Goal: Task Accomplishment & Management: Complete application form

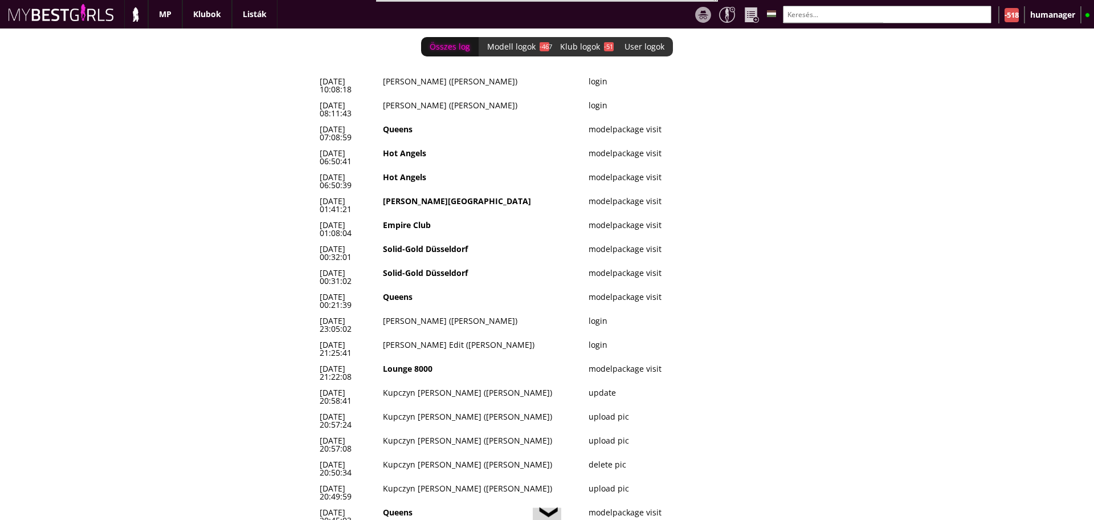
scroll to position [0, 4904]
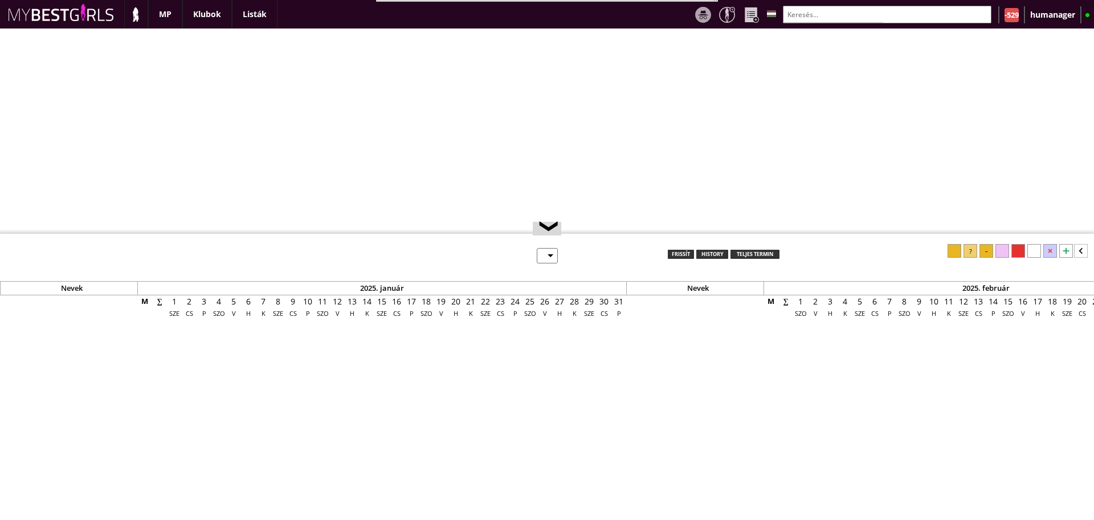
select select "0"
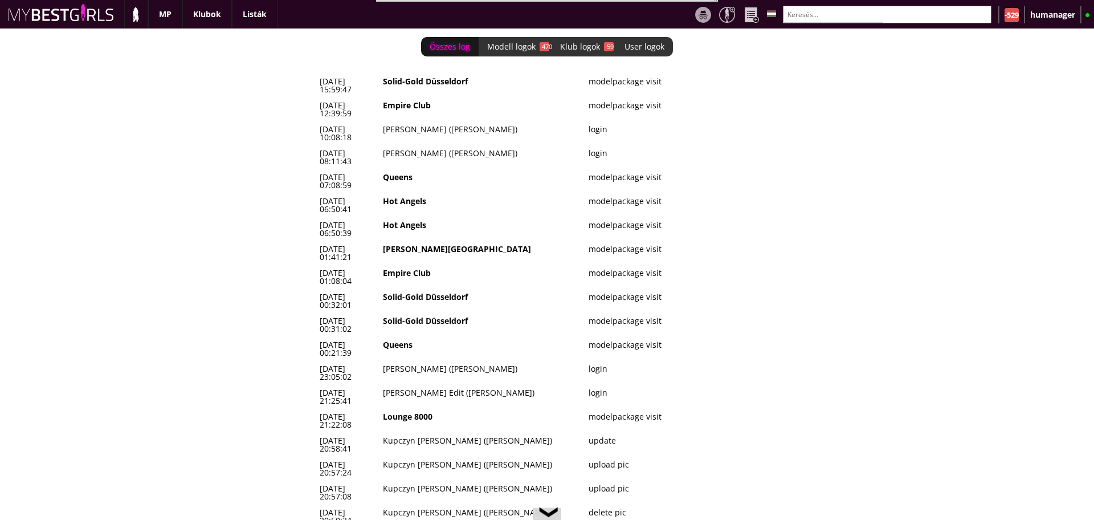
scroll to position [0, 4904]
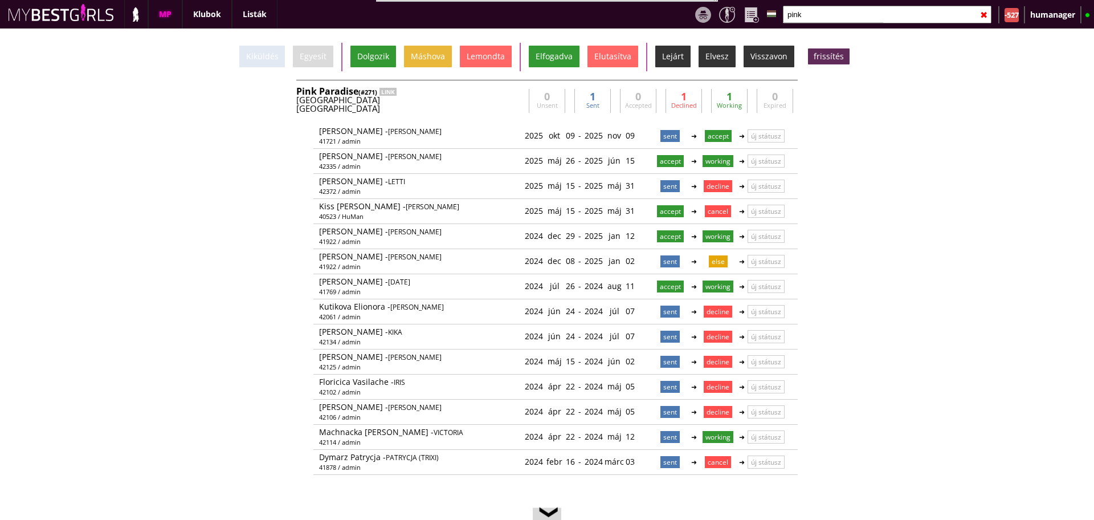
click at [805, 14] on input "pink" at bounding box center [887, 15] width 209 height 18
drag, startPoint x: 0, startPoint y: 0, endPoint x: 805, endPoint y: 14, distance: 804.8
click at [805, 14] on input "pink" at bounding box center [887, 15] width 209 height 18
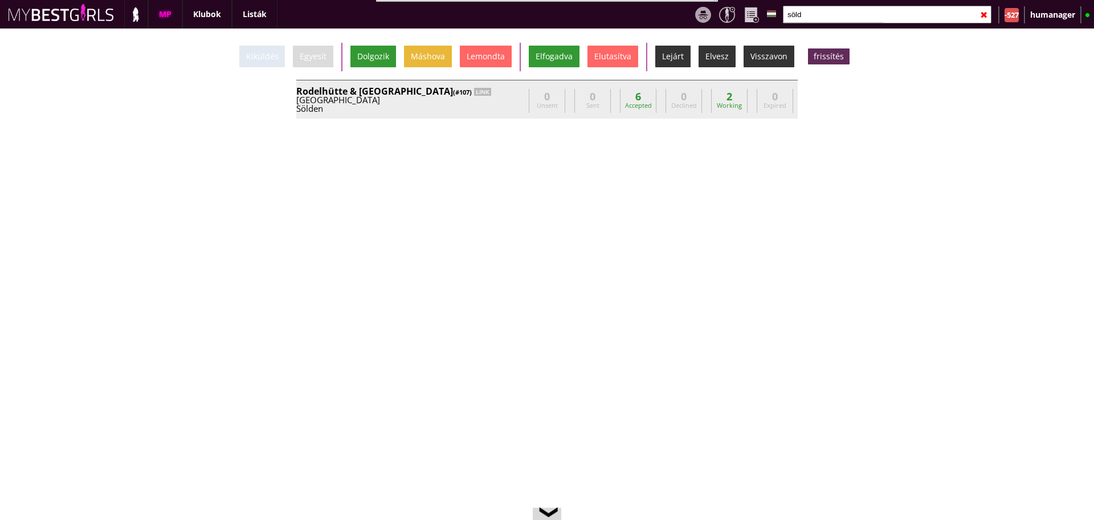
type input "söld"
click at [479, 115] on div "Rodelhütte & Hasenhütte (#107) LINK Austria Sölden info@sieglinde.at Andreas Br…" at bounding box center [546, 99] width 501 height 39
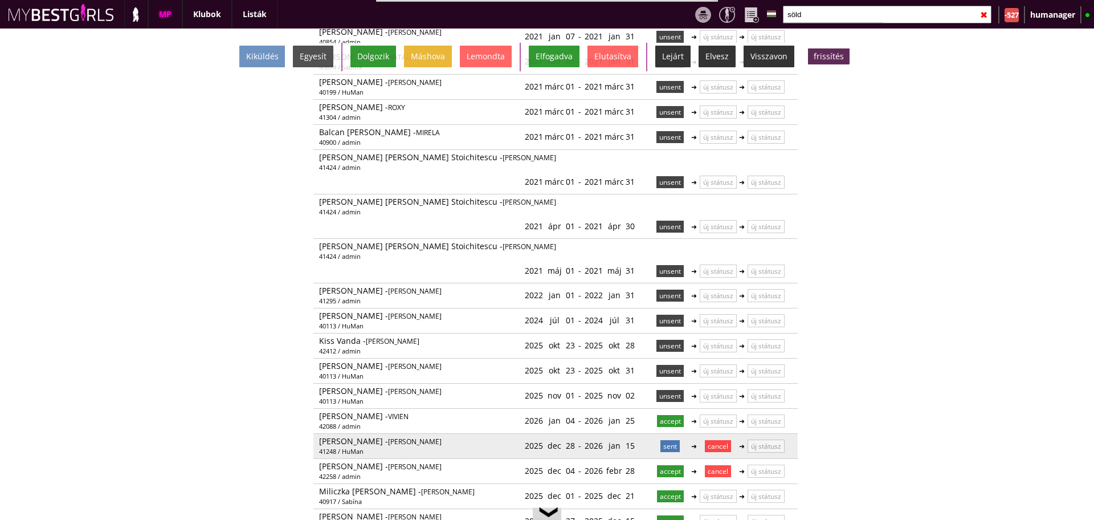
scroll to position [214, 0]
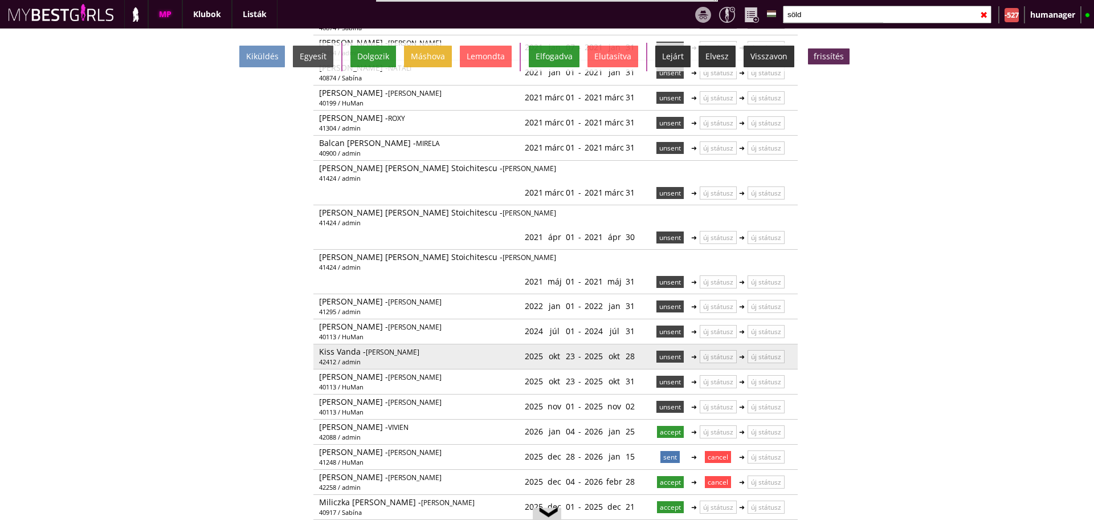
click at [657, 350] on p "unsent" at bounding box center [669, 356] width 27 height 12
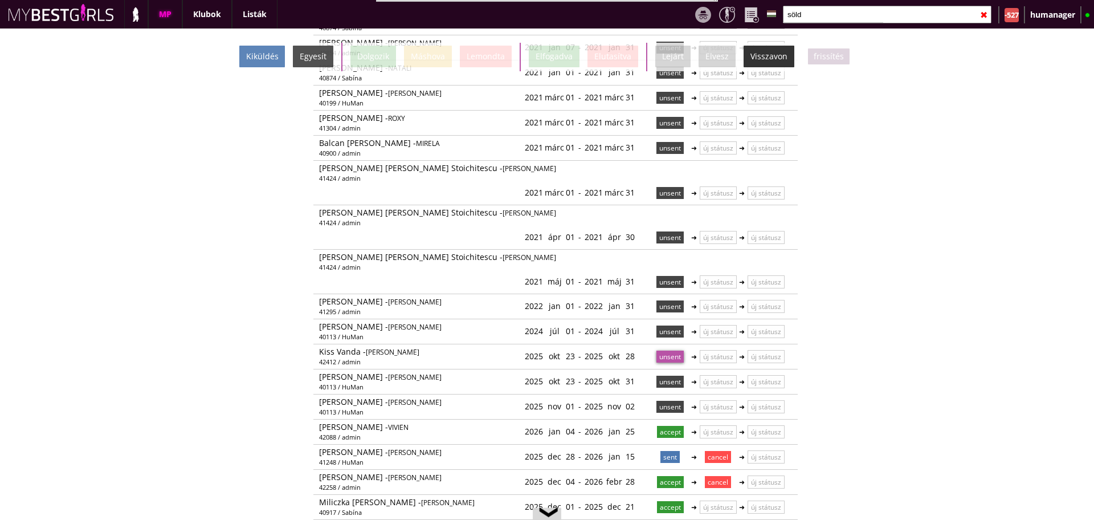
click at [264, 55] on div "Kiküldés" at bounding box center [262, 57] width 46 height 22
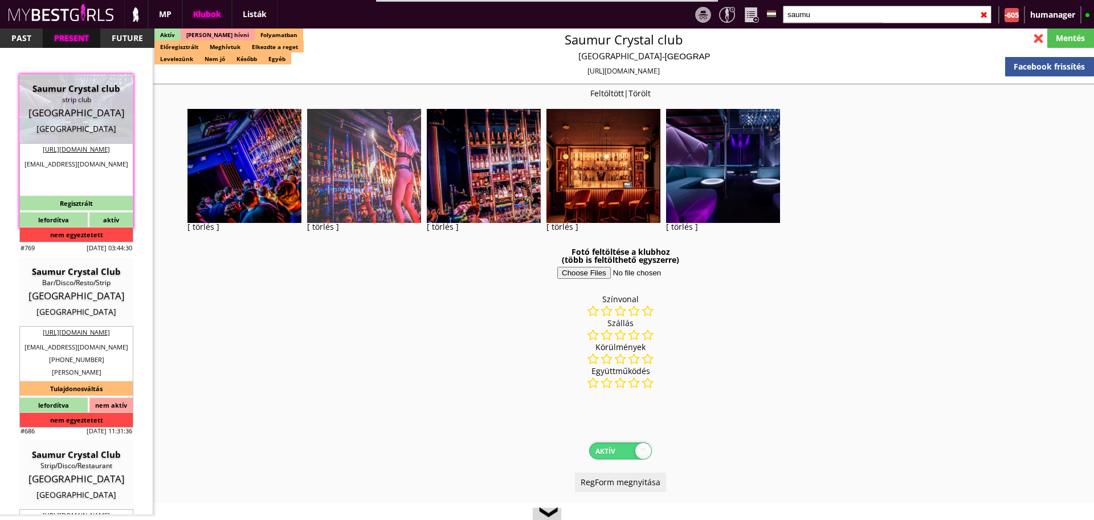
select select "reg"
select select "months"
select select "weeks"
select select "0"
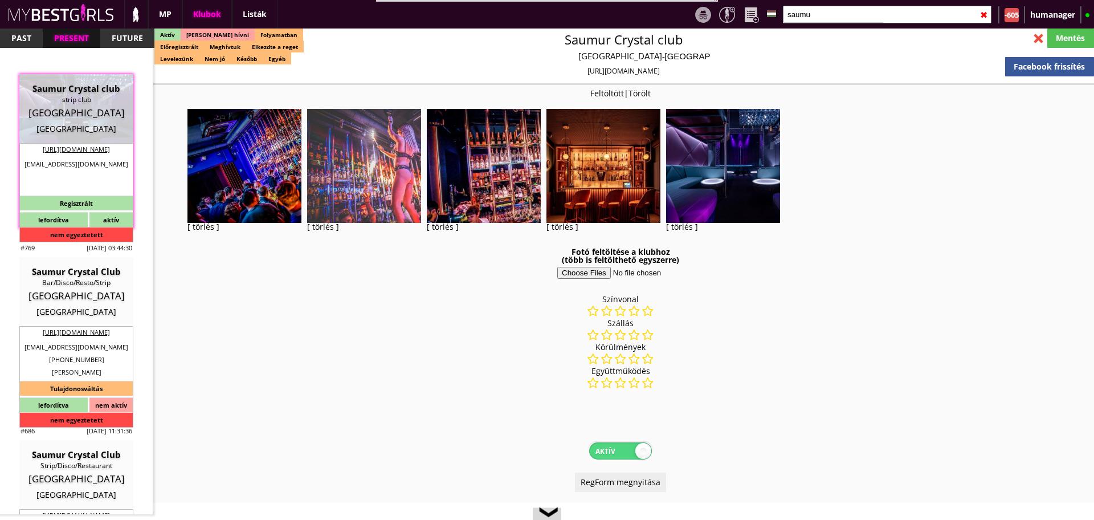
select select "room"
select select "0"
select select "last day"
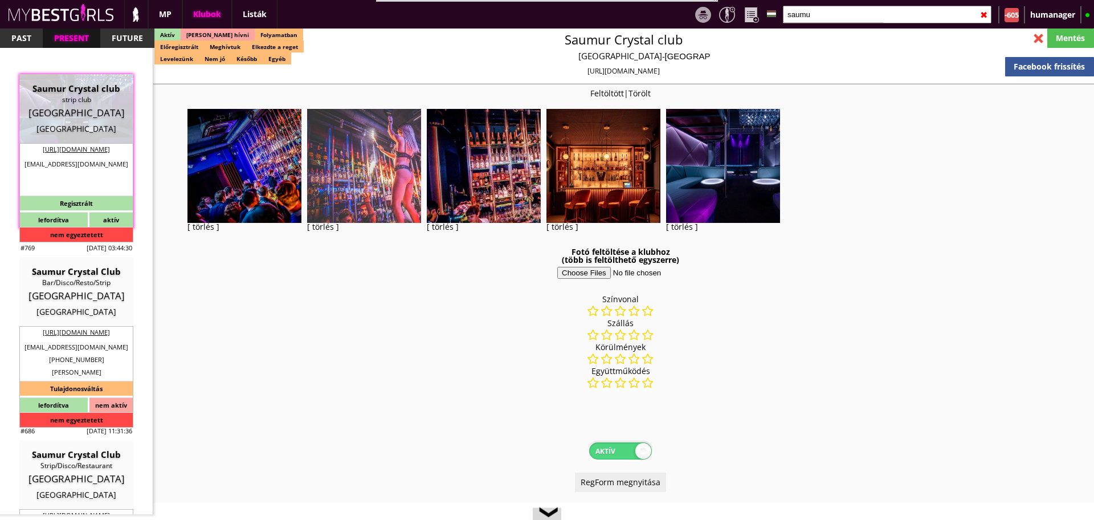
click at [814, 16] on input "saumu" at bounding box center [887, 15] width 209 height 18
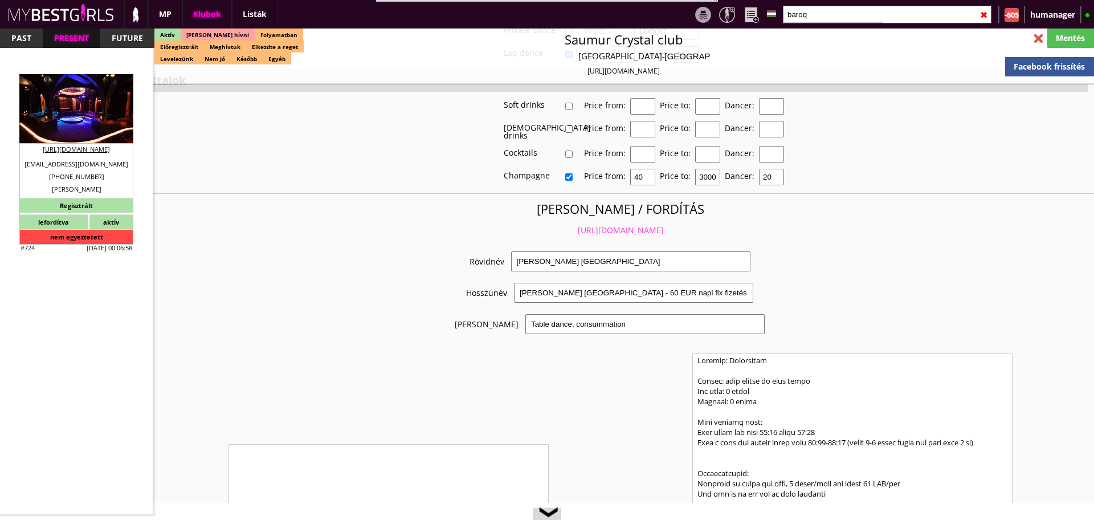
type input "baroq"
click at [96, 89] on div "BAROQ" at bounding box center [76, 88] width 97 height 11
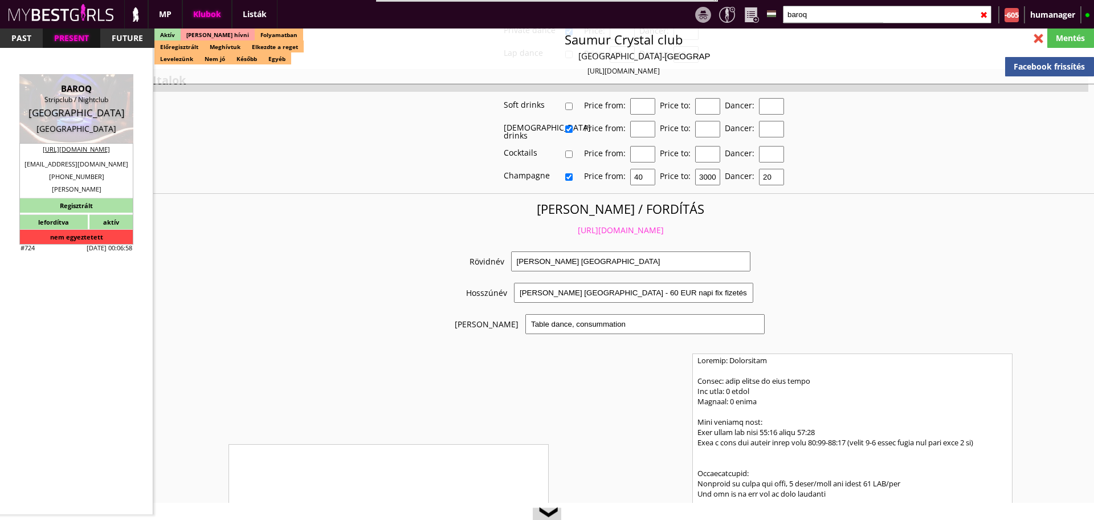
type input "[GEOGRAPHIC_DATA]"
checkbox input "false"
type textarea "EZ A KONTAKT SZÁM A LÁNYOKNAK, 24/7-ben elérhető [PHONE_NUMBER] Vies ezt hozza …"
type input "15.00"
type input "EUR"
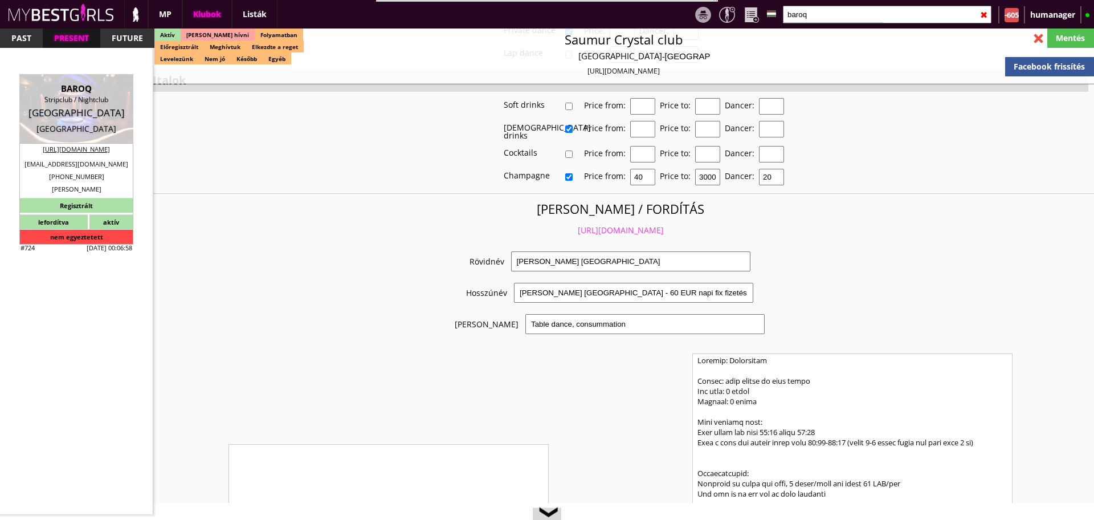
type input "BAROQ"
type input "Stripclub / Nightclub"
type input "1010"
type input "[STREET_ADDRESS]"
type input "43"
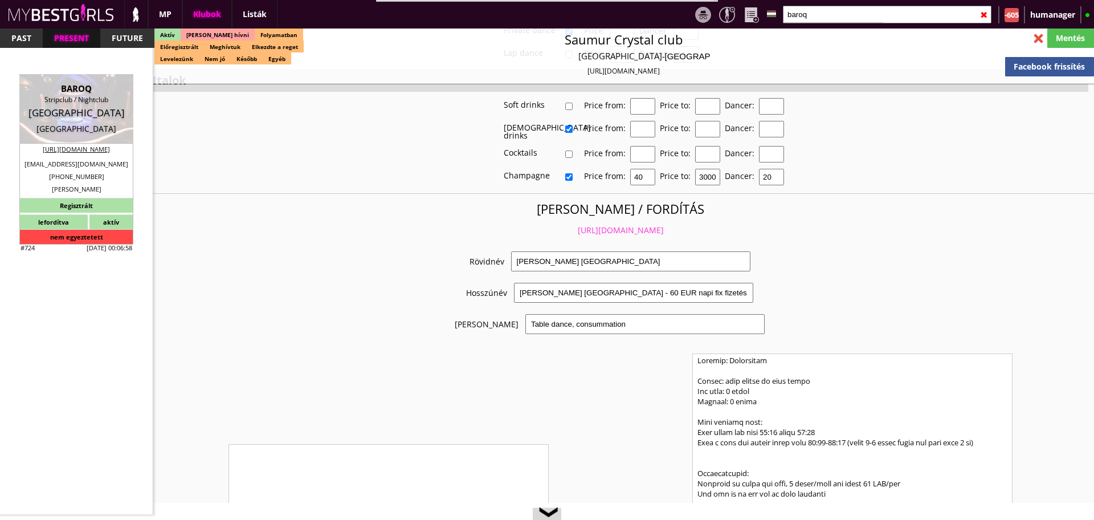
type input "6648681260"
type input "[EMAIL_ADDRESS][DOMAIN_NAME]"
type input "[URL][DOMAIN_NAME]"
type textarea "Verwaltungsgesellschaft Bauernmarkt 10.10 GmbH ATU62079333 [STREET_ADDRESS]"
type input "Verwaltungsgesellschaft Bauernmarkt 10.10 GmbH"
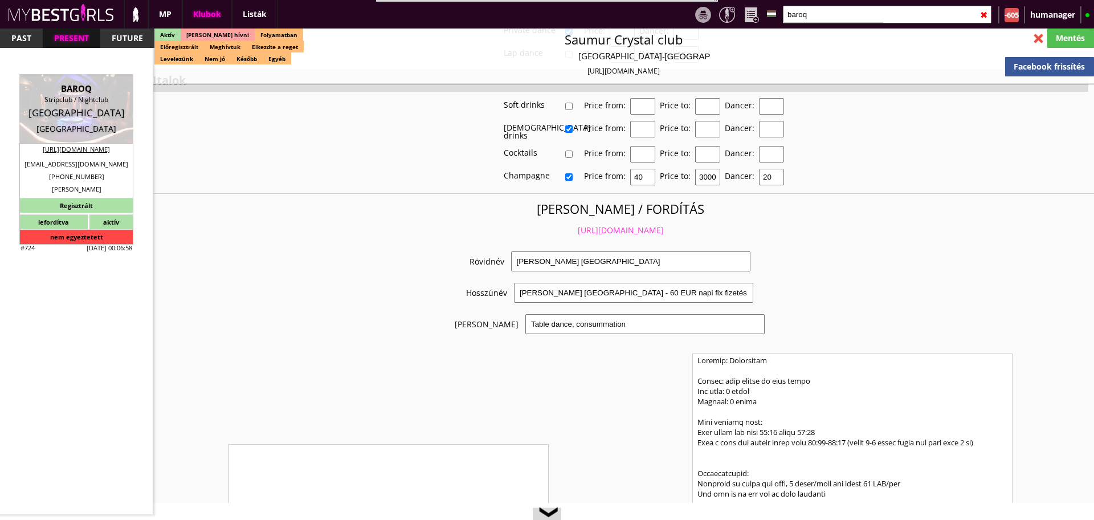
type input "ATU62079333"
type input "1010"
type input "[GEOGRAPHIC_DATA]"
type input "[STREET_ADDRESS]"
type input "[PERSON_NAME]"
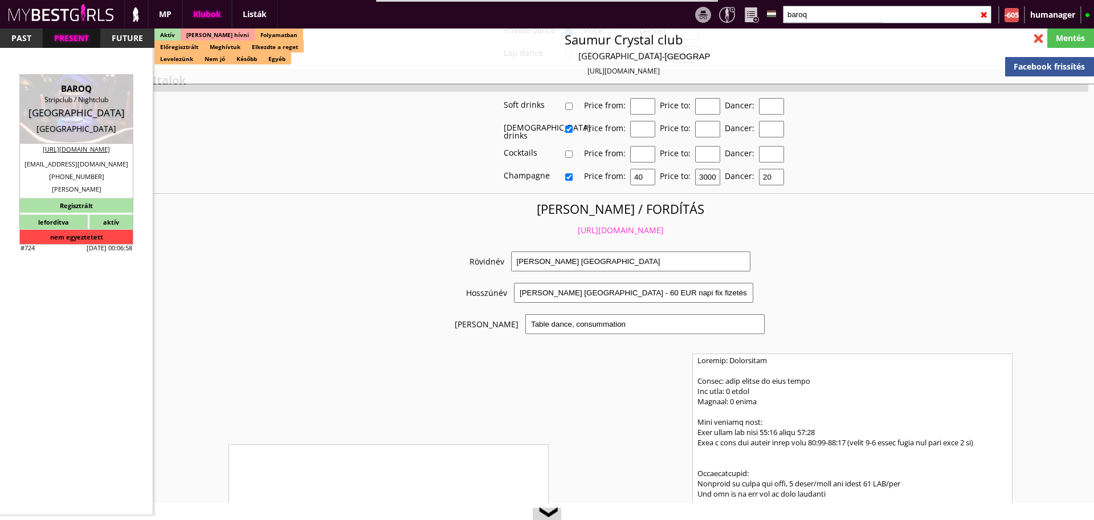
type input "Kaburek"
type input "43"
type input "6648681260"
type input "[PERSON_NAME][EMAIL_ADDRESS][DOMAIN_NAME]"
type input "[PERSON_NAME]"
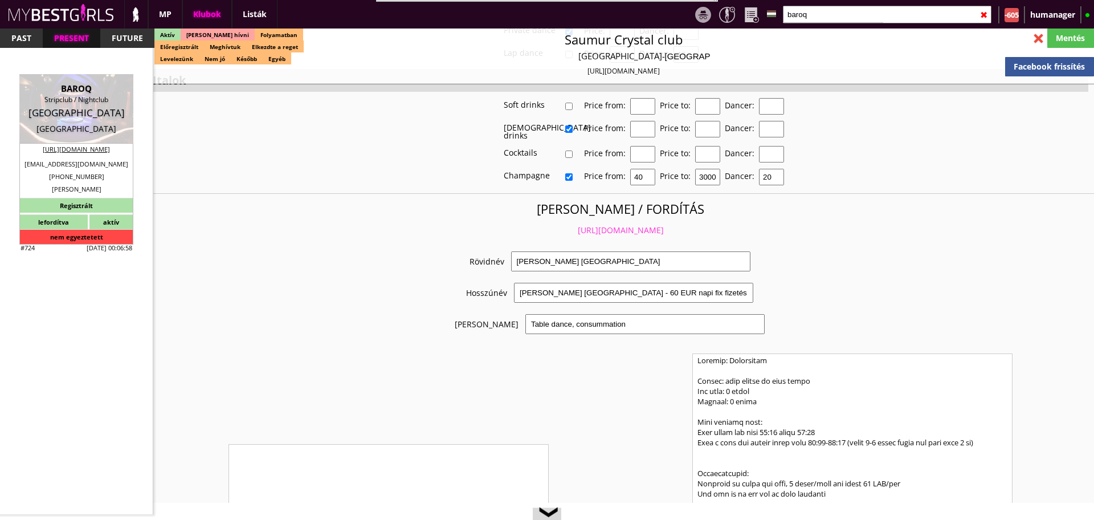
type input "Baroq"
type input "43"
type input "6648681260"
type input "[EMAIL_ADDRESS][DOMAIN_NAME]"
type input "12"
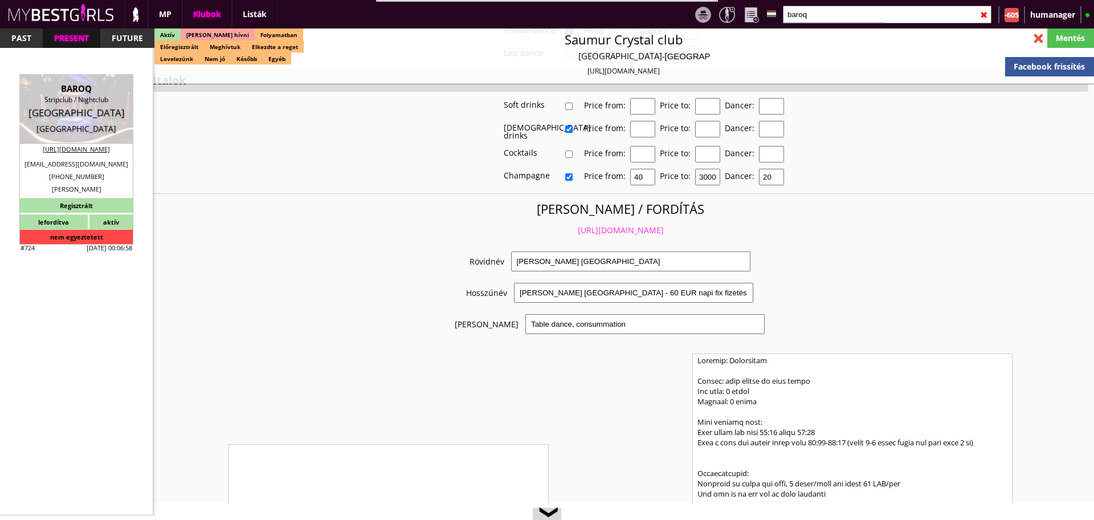
type input "5"
type input "90"
select select "days"
type input "2"
select select "1"
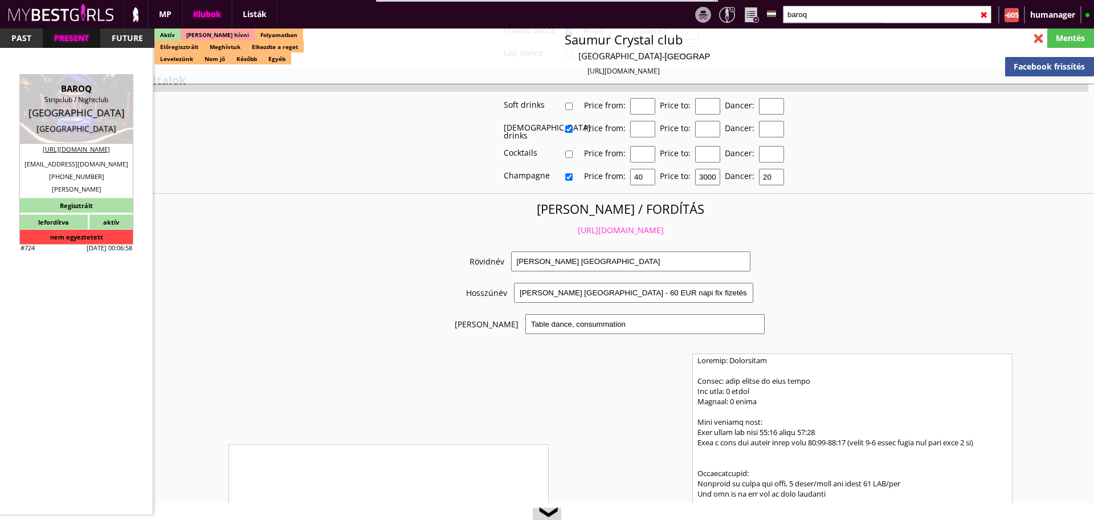
select select "apartmant"
type input "15.00"
type input "1-2"
checkbox input "true"
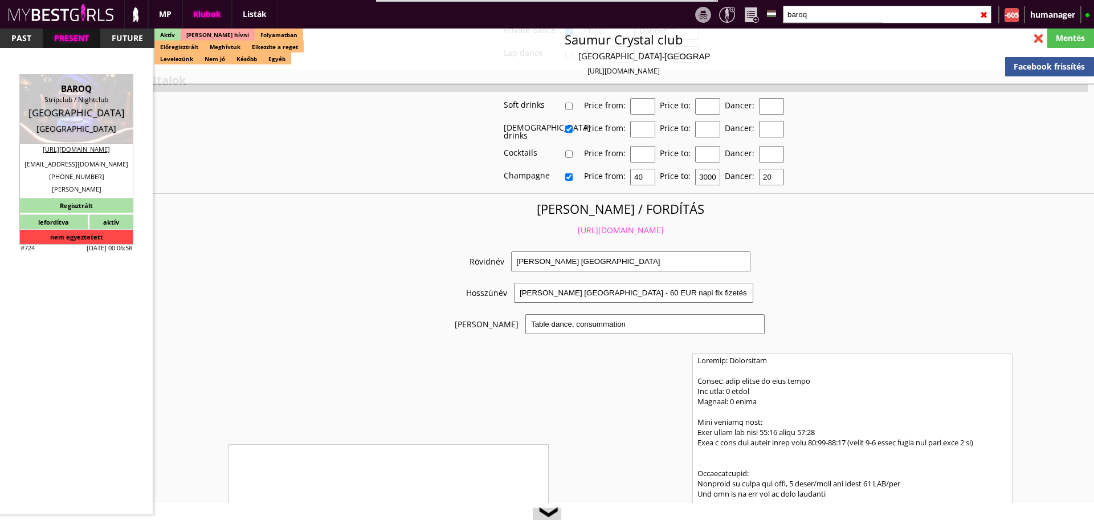
checkbox input "true"
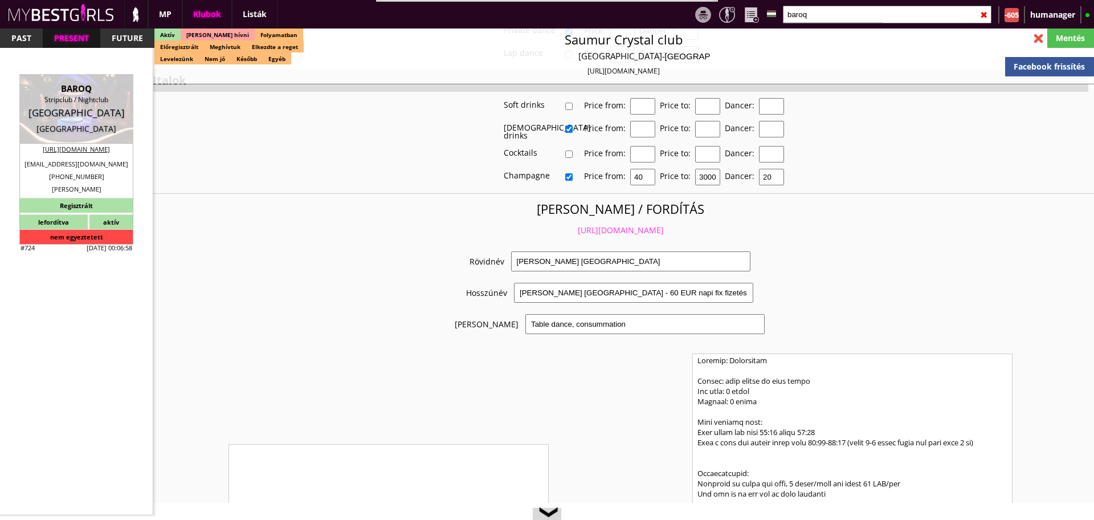
checkbox input "true"
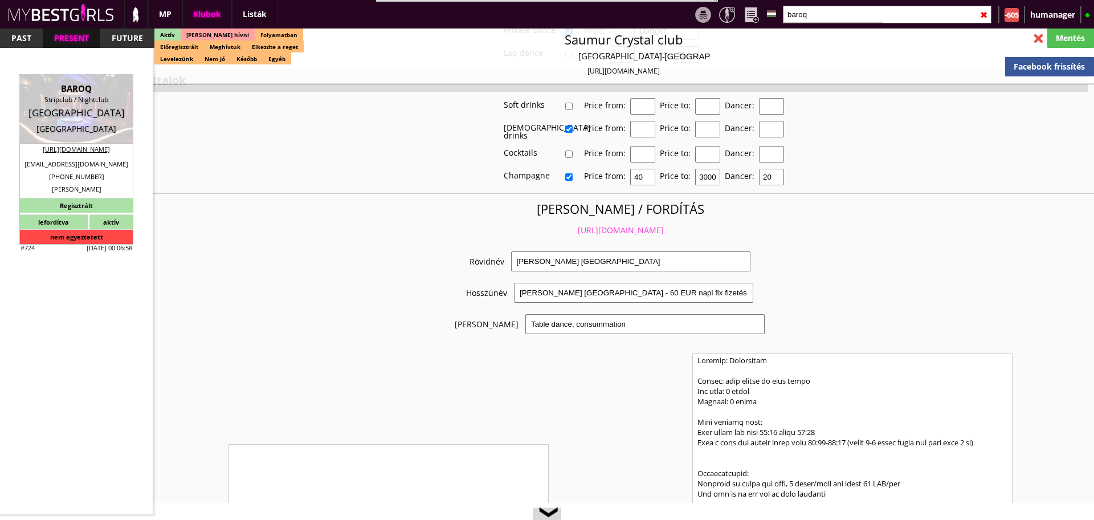
checkbox input "true"
type input "6"
checkbox input "true"
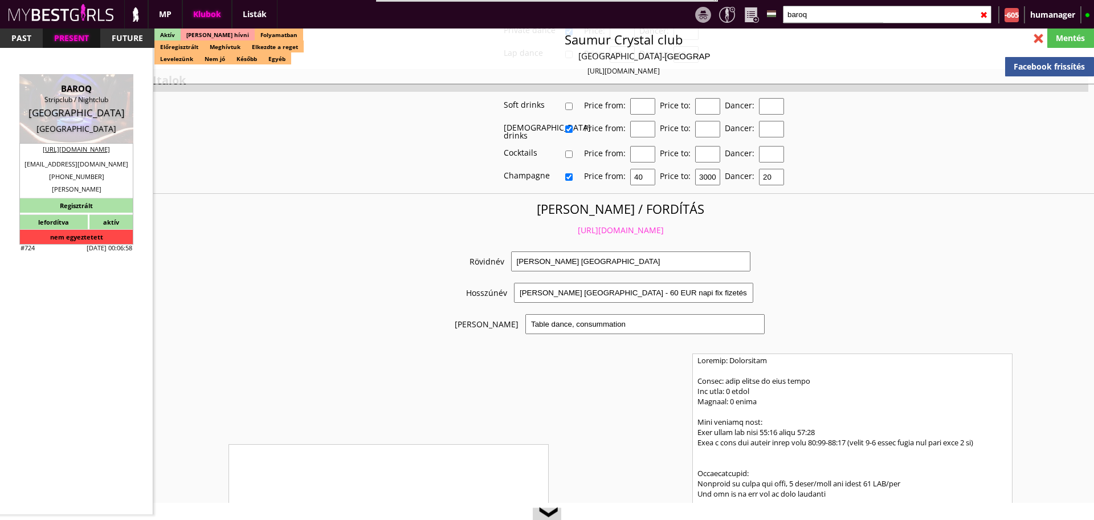
type input "8"
type input "2"
type input "490"
type input "70.00"
type input "0.00"
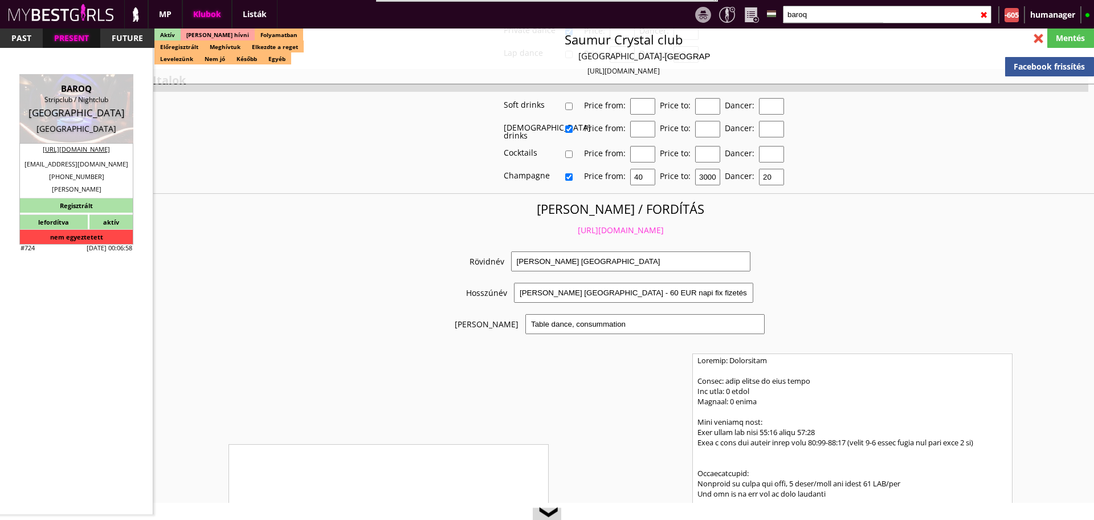
select select "weekly"
checkbox input "true"
type input "100%"
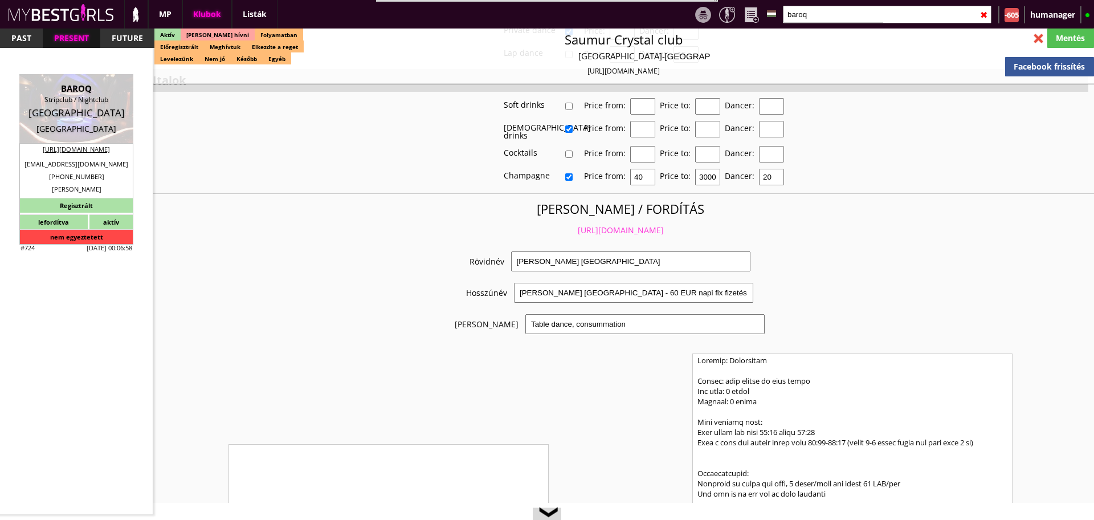
checkbox input "false"
checkbox input "true"
type input "50"
type input "25"
checkbox input "false"
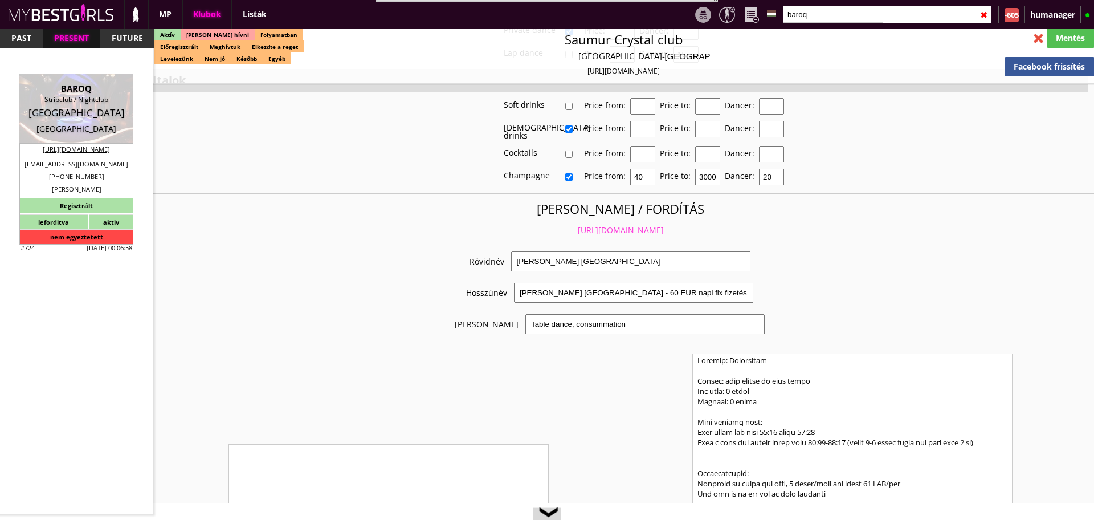
checkbox input "true"
type input "50"
type input "15"
checkbox input "true"
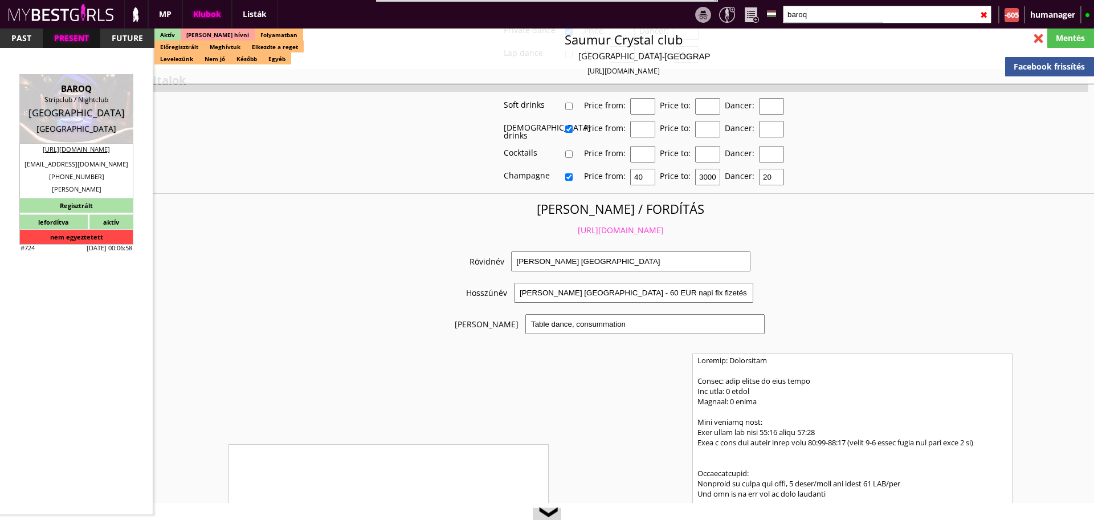
type input "95"
type input "22500"
type input "15"
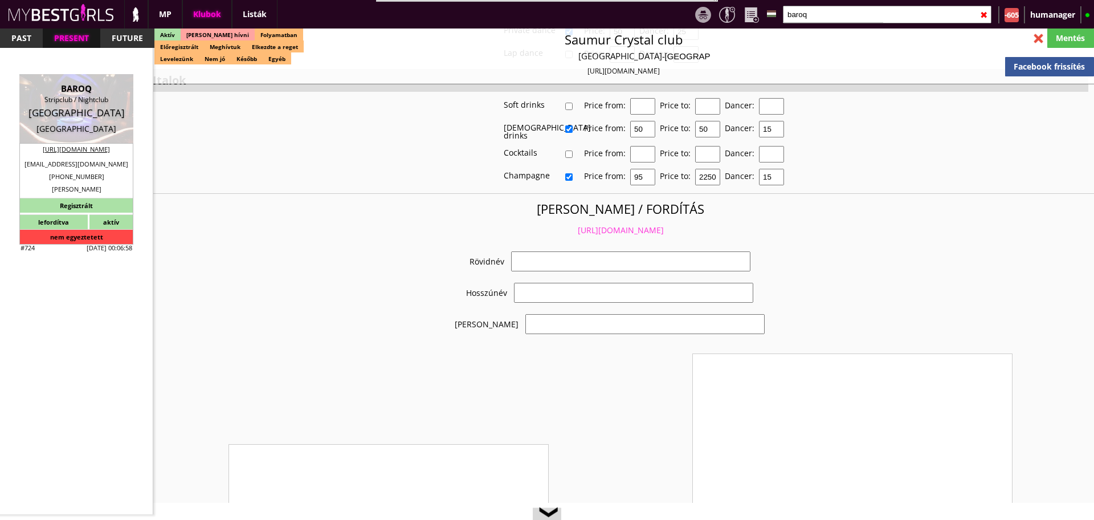
select select "[EMAIL_ADDRESS][DOMAIN_NAME]"
click at [590, 225] on link "[URL][DOMAIN_NAME]" at bounding box center [621, 230] width 86 height 11
checkbox input "true"
type input "Munkalehetőség a fővárosban"
type input "Igényes Gentlemn's Club Ausztriában 70 EUR napi [PERSON_NAME]."
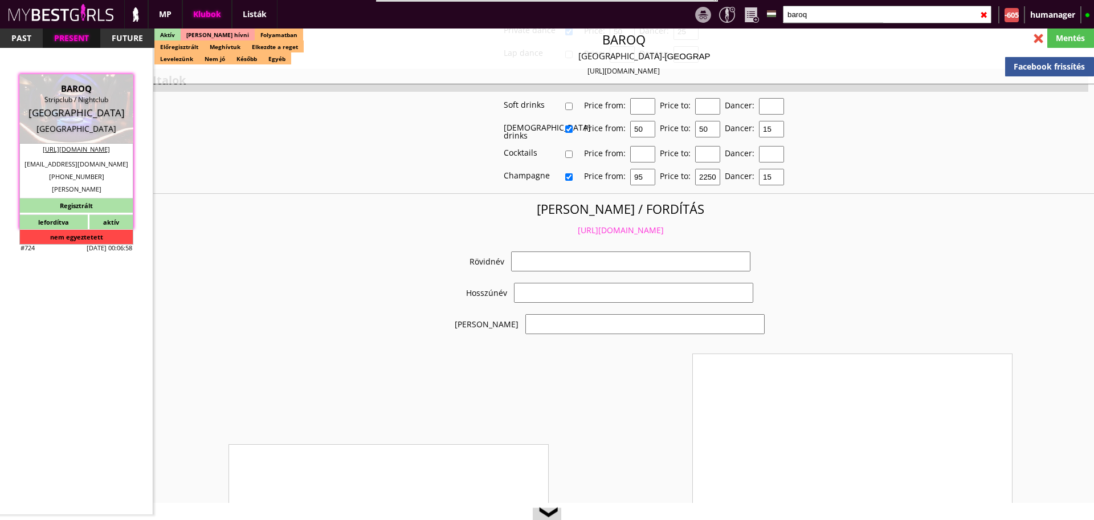
type input "Gentlemen's club"
type textarea "Travel: with driver or with plane Min stay: 2 weeks Average: 1 month Club openi…"
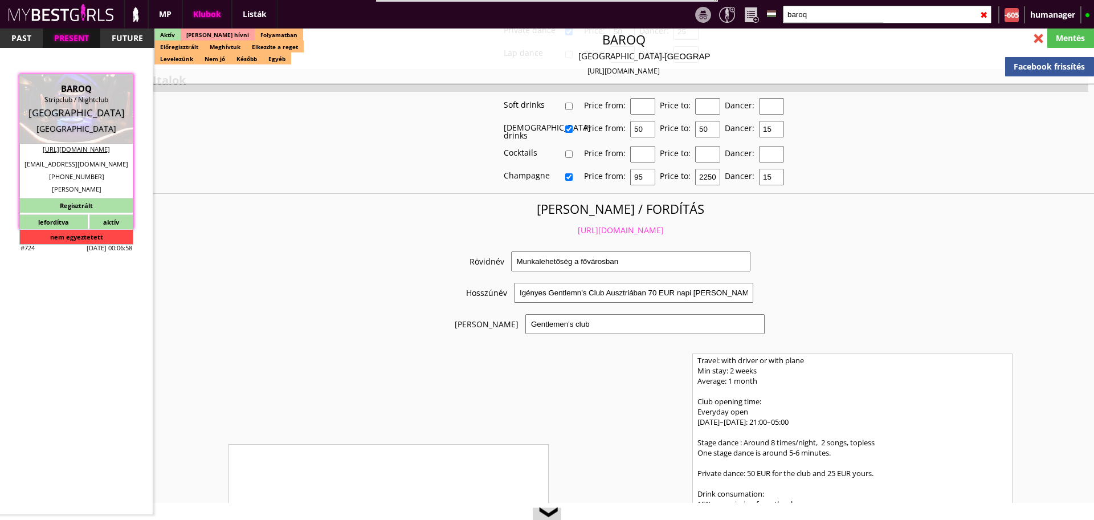
scroll to position [2199, 0]
